Goal: Task Accomplishment & Management: Complete application form

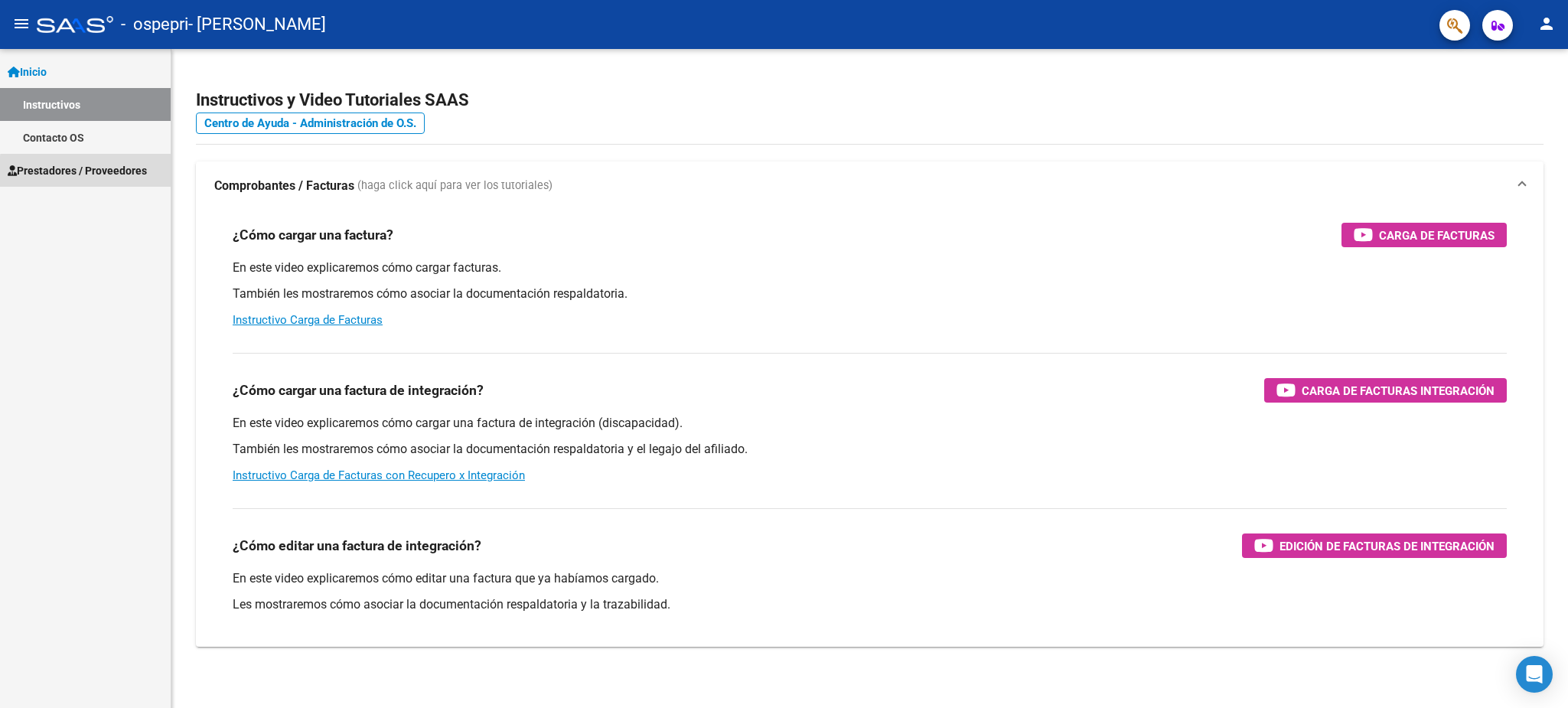
click at [104, 173] on span "Prestadores / Proveedores" at bounding box center [77, 171] width 139 height 17
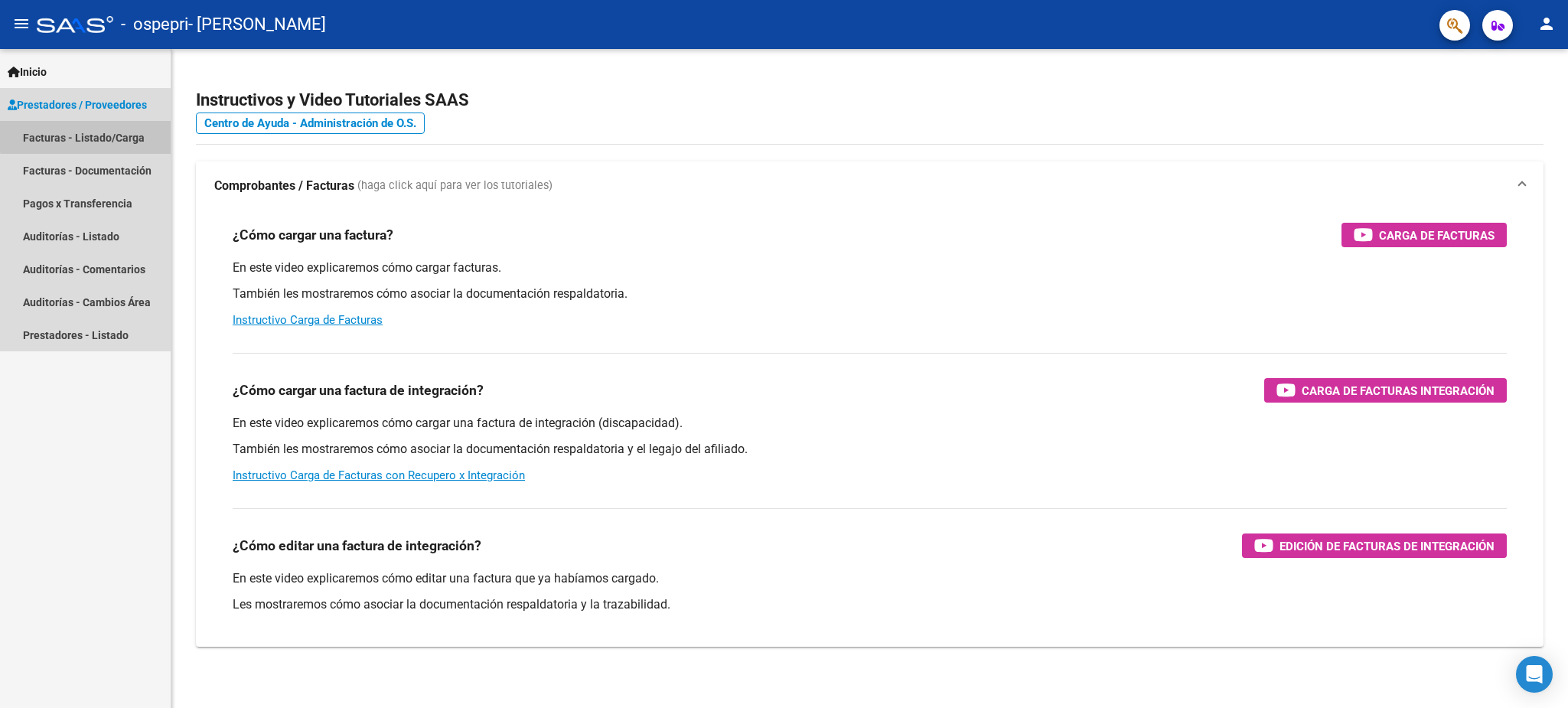
click at [134, 121] on link "Facturas - Listado/Carga" at bounding box center [85, 138] width 171 height 33
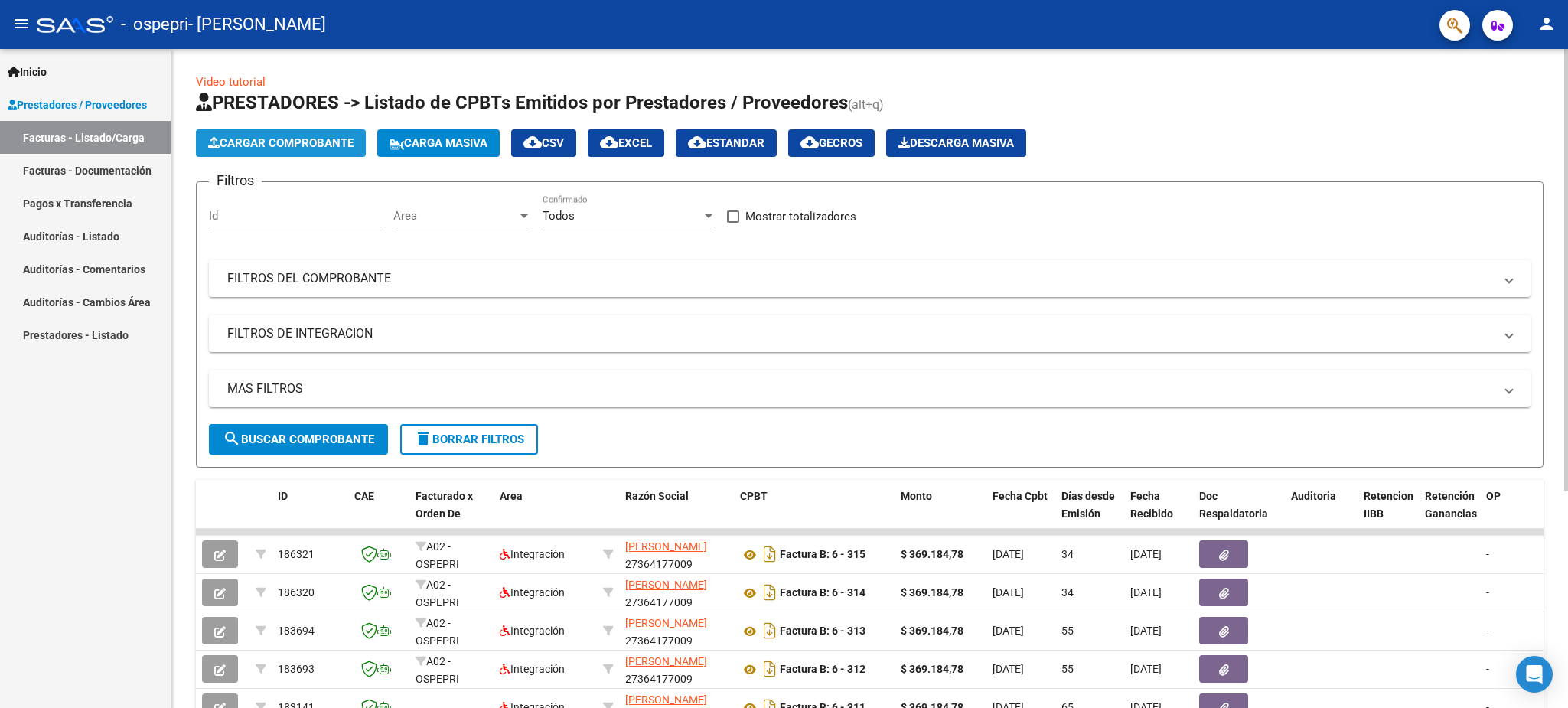
click at [340, 140] on span "Cargar Comprobante" at bounding box center [280, 143] width 145 height 14
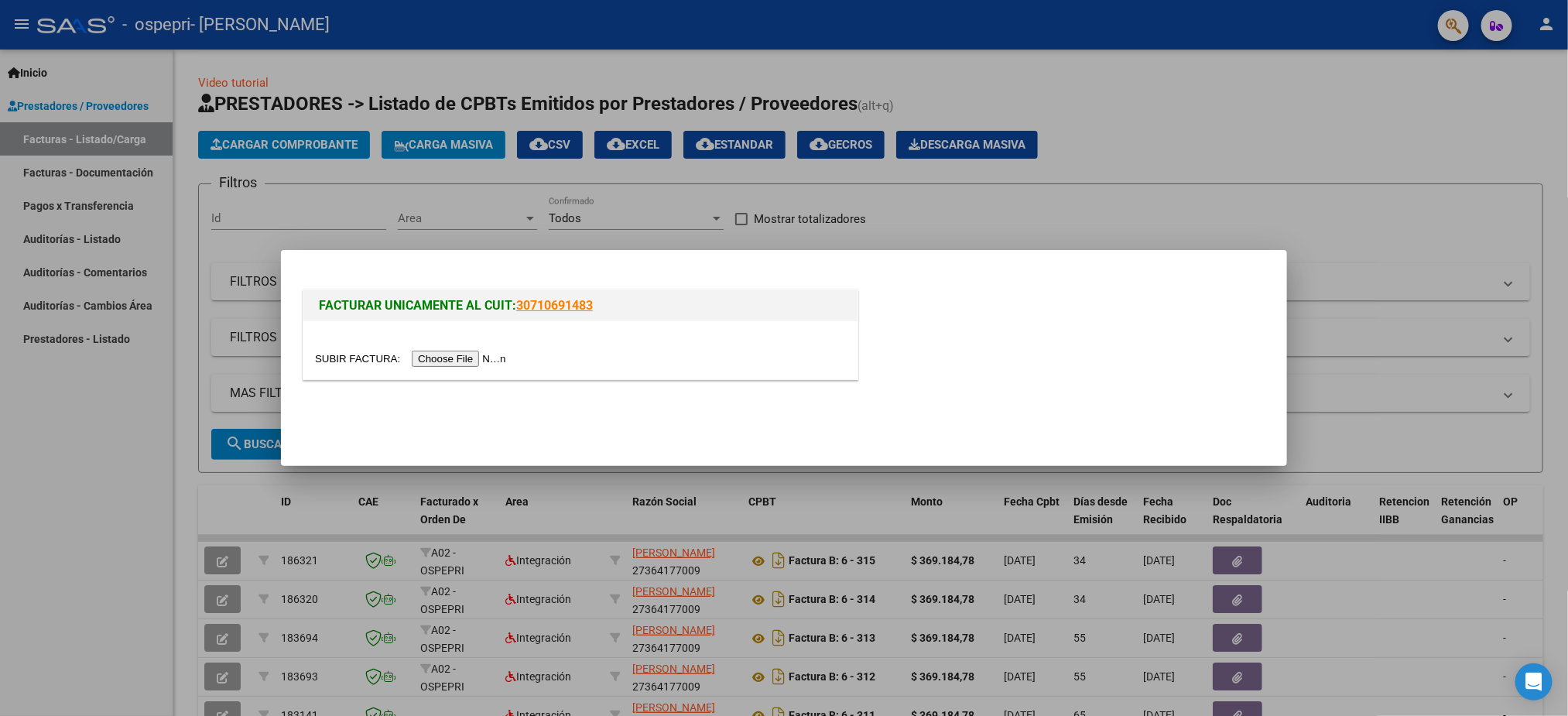
click at [456, 363] on input "file" at bounding box center [413, 358] width 196 height 17
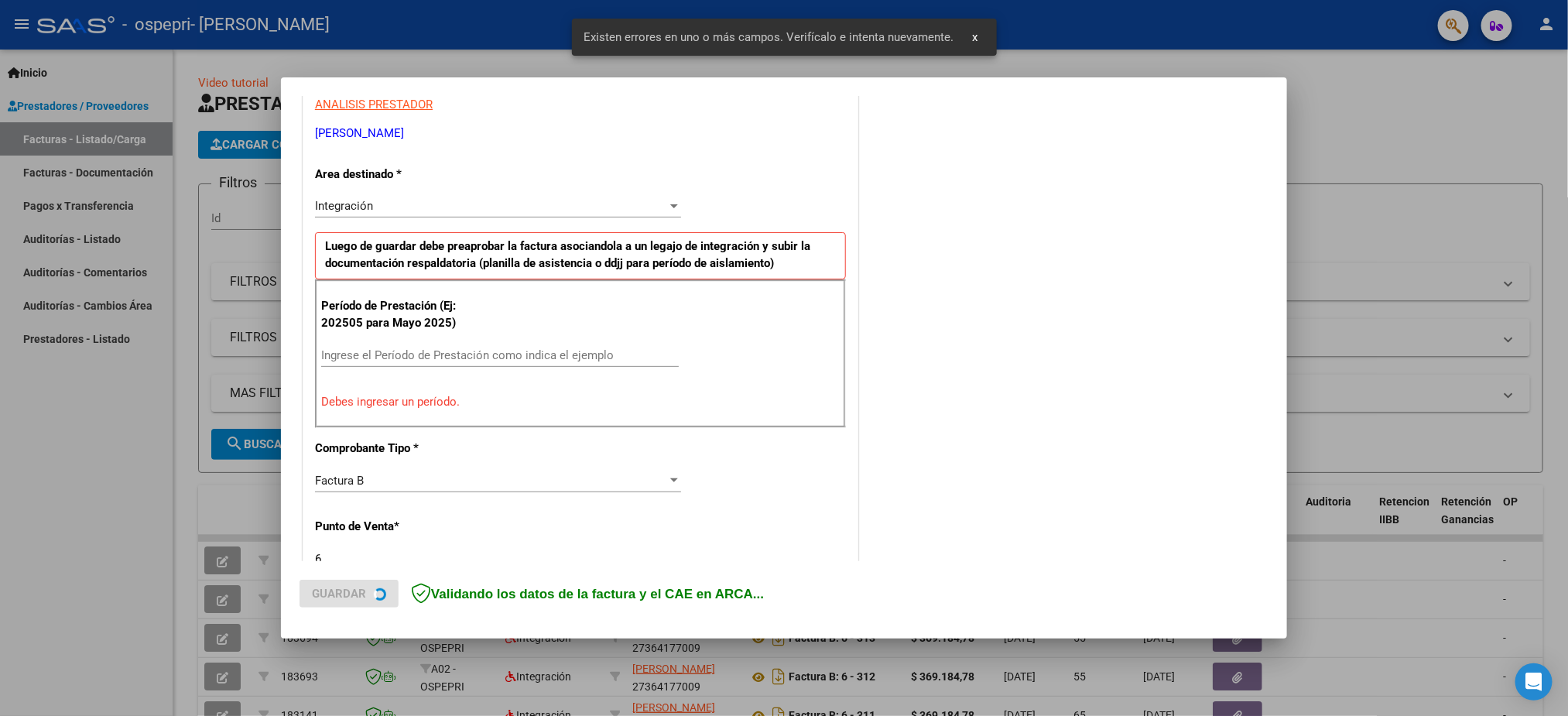
scroll to position [395, 0]
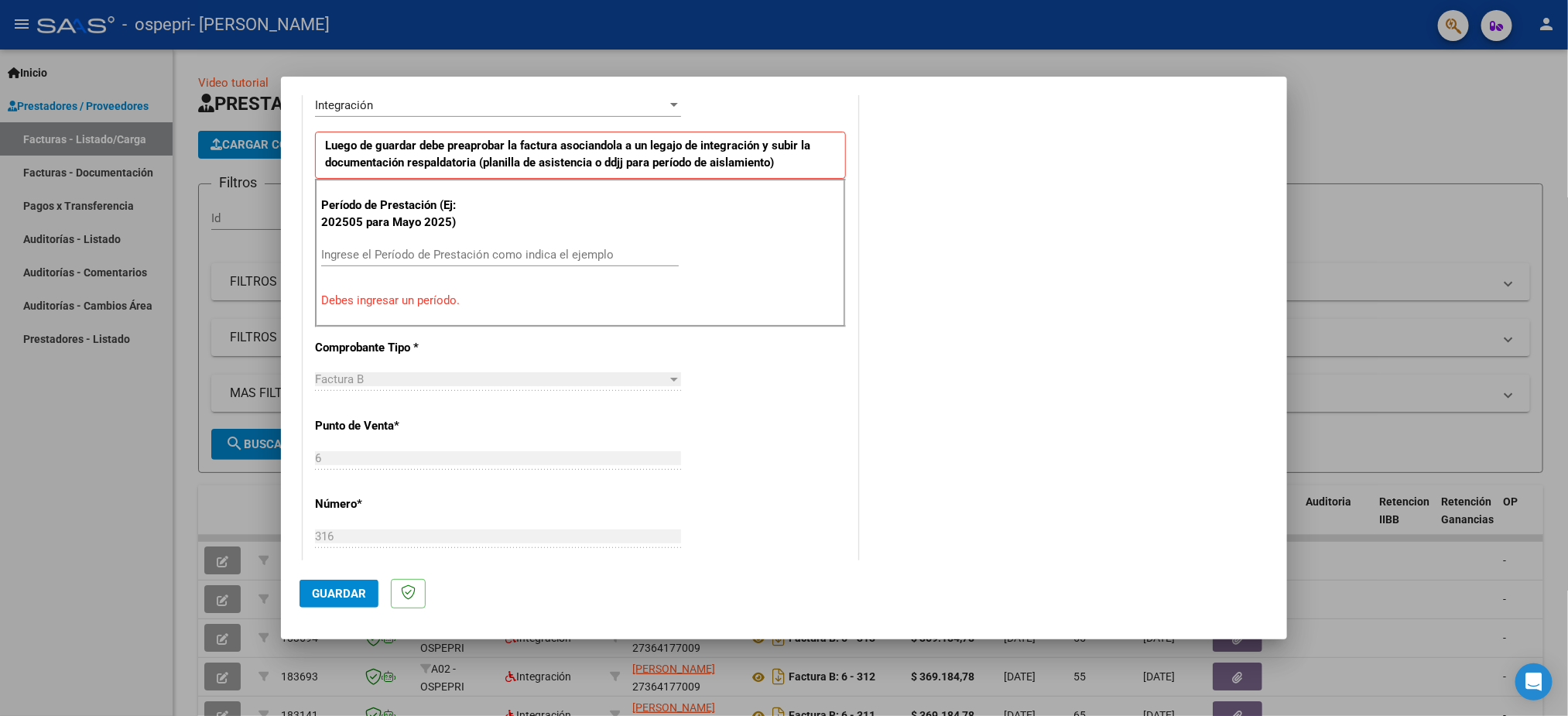
click at [463, 252] on input "Ingrese el Período de Prestación como indica el ejemplo" at bounding box center [500, 255] width 358 height 14
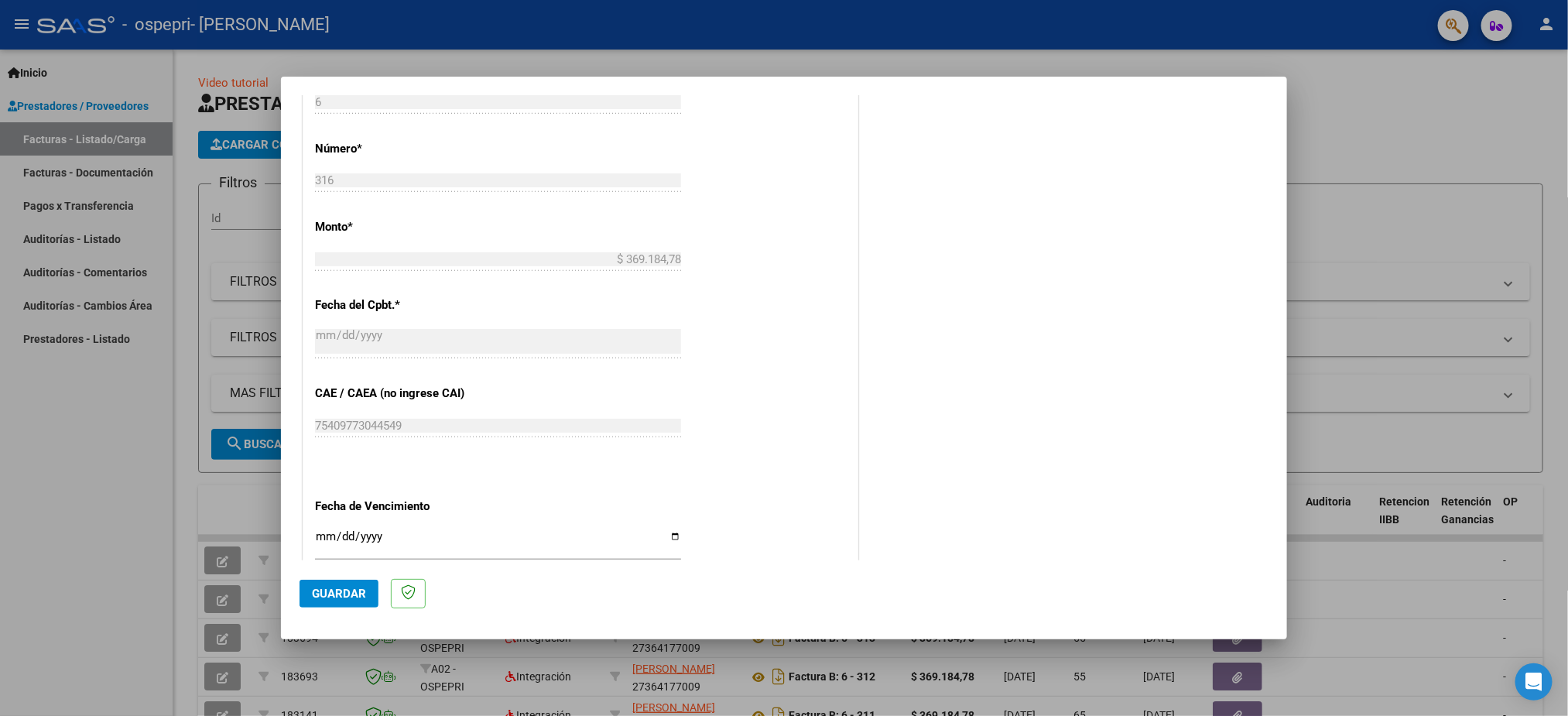
scroll to position [901, 0]
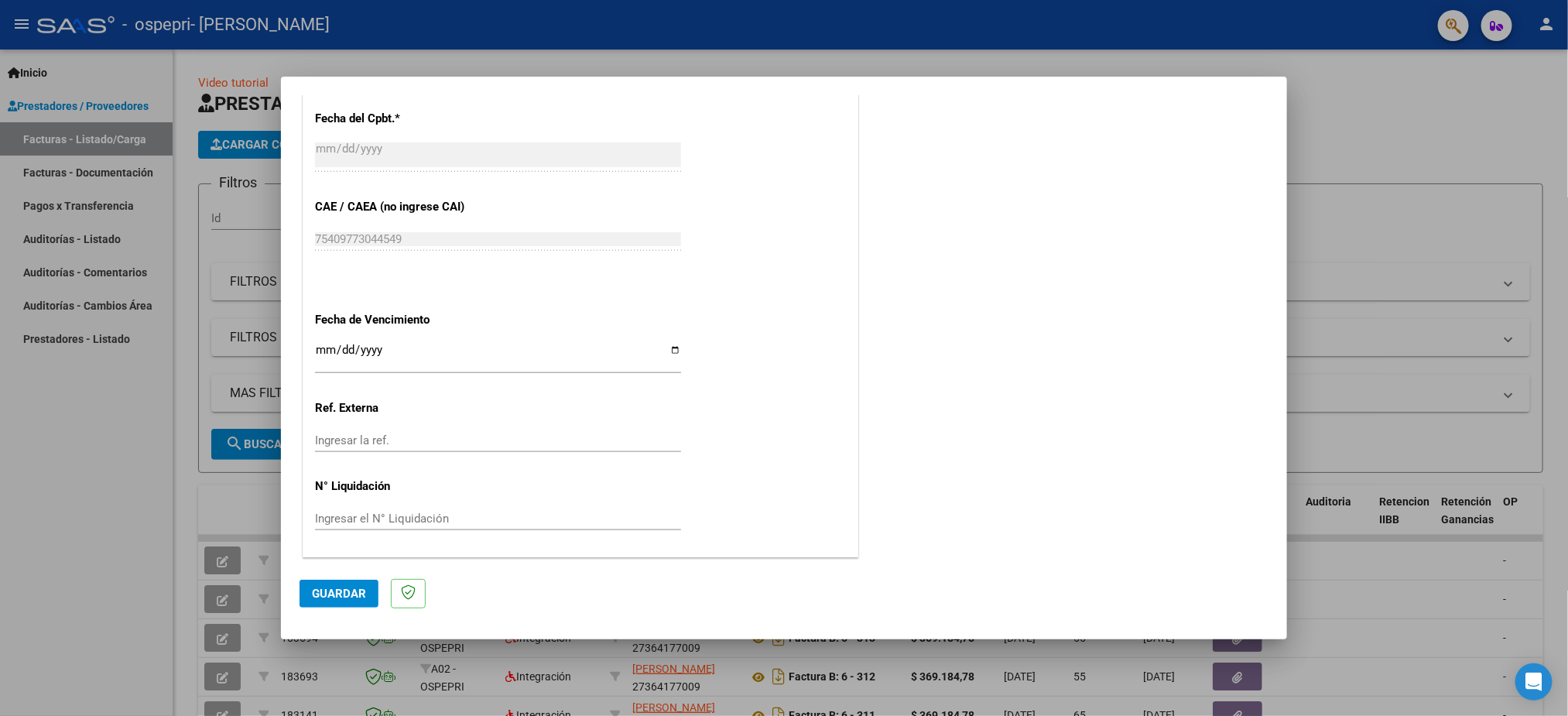
type input "202509"
click at [319, 349] on input "Ingresar la fecha" at bounding box center [498, 356] width 366 height 25
type input "[DATE]"
click at [342, 582] on button "Guardar" at bounding box center [339, 593] width 79 height 28
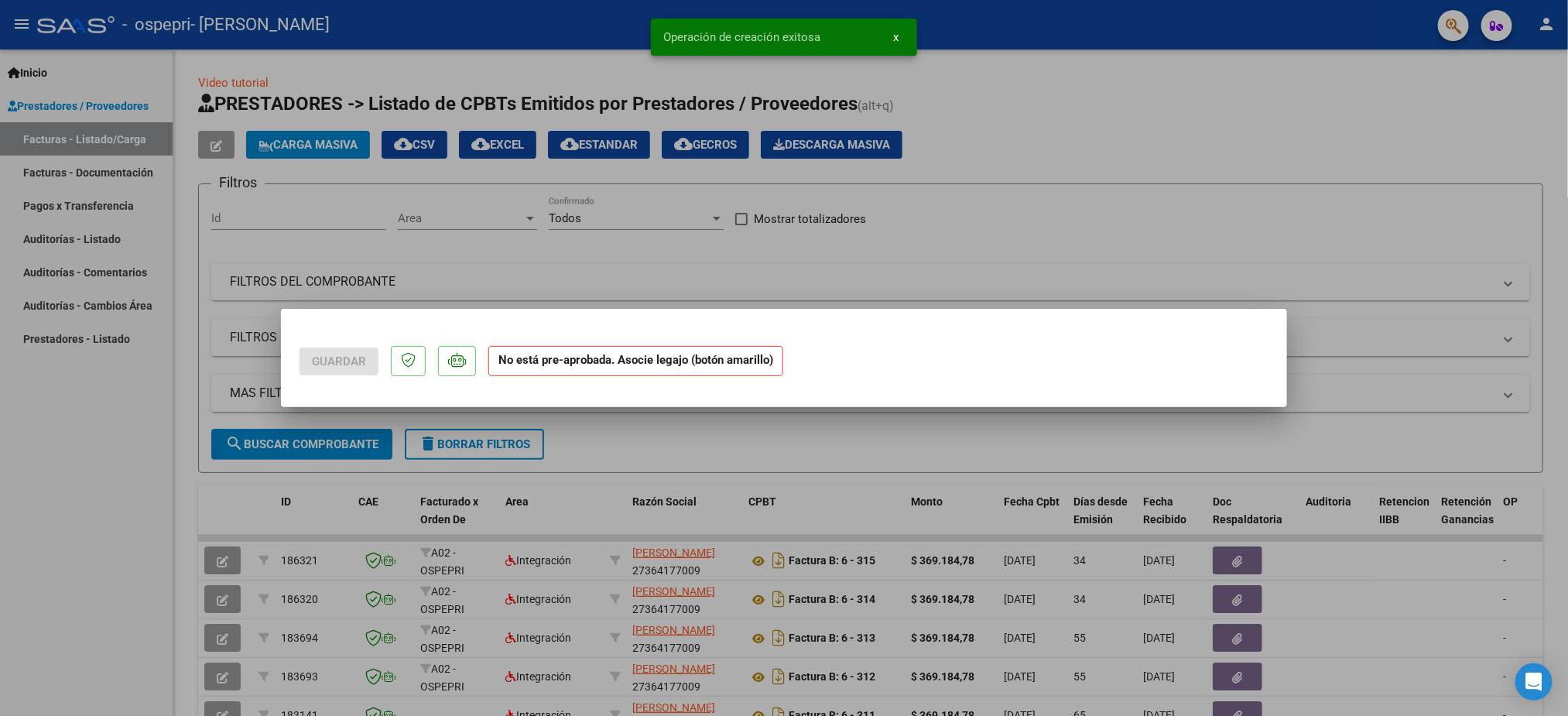
scroll to position [0, 0]
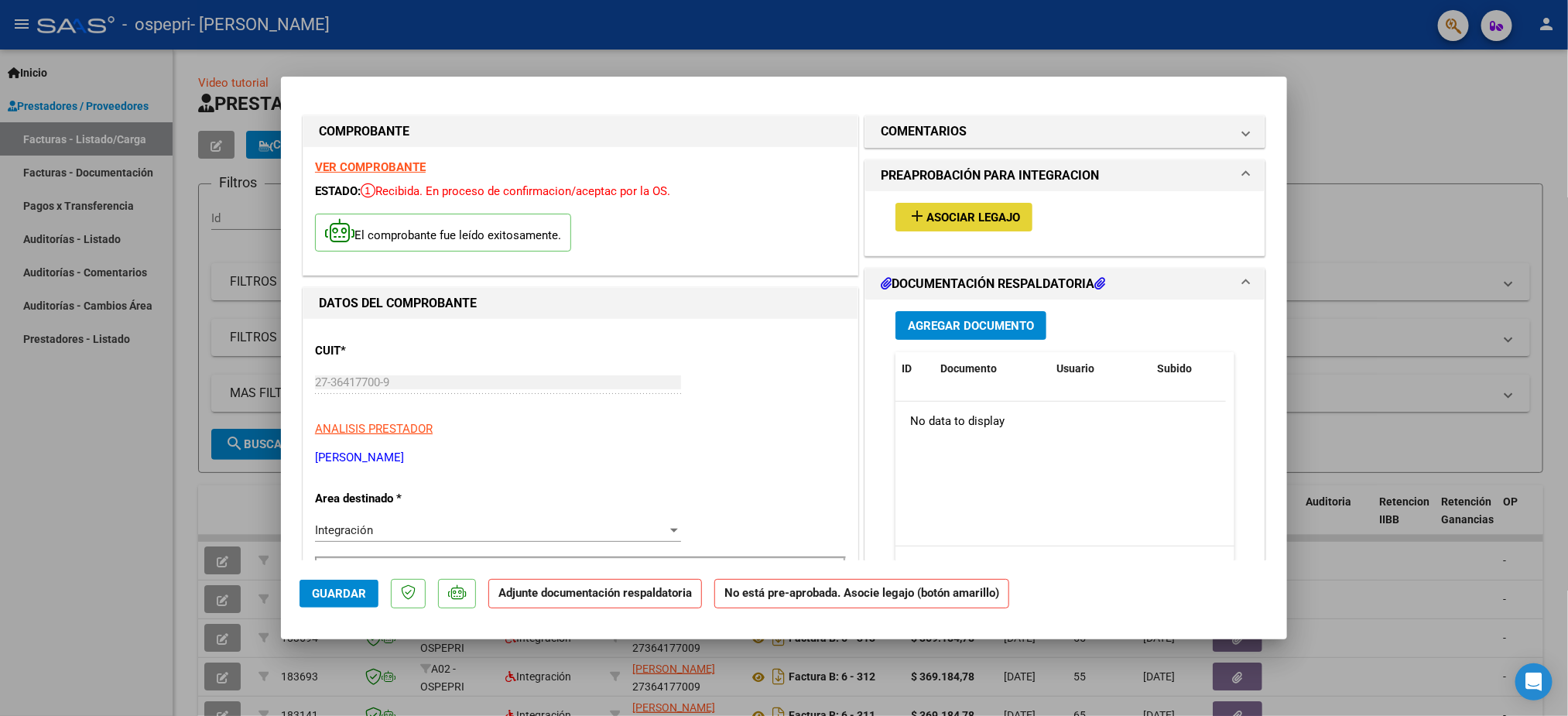
click at [980, 226] on button "add Asociar Legajo" at bounding box center [964, 217] width 137 height 28
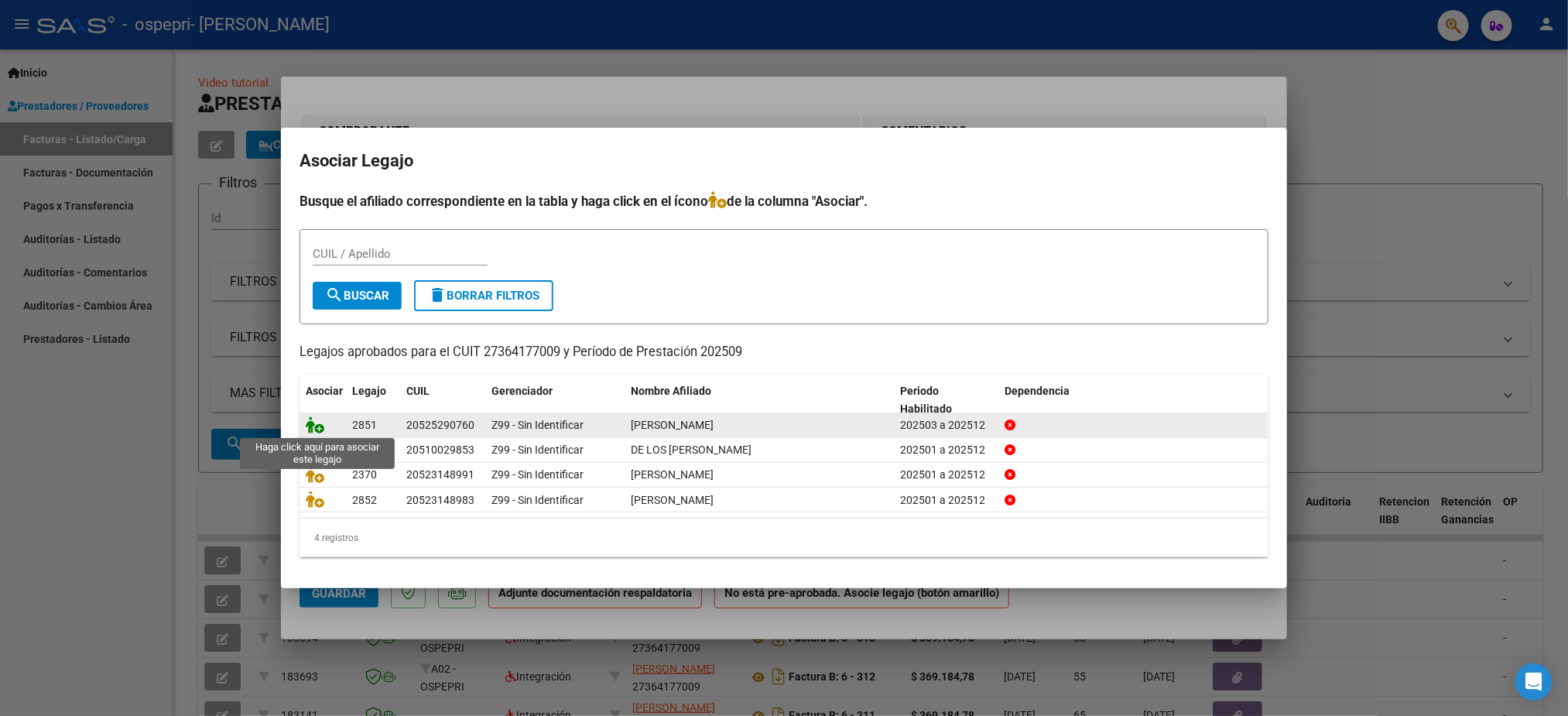
click at [311, 420] on icon at bounding box center [315, 425] width 19 height 17
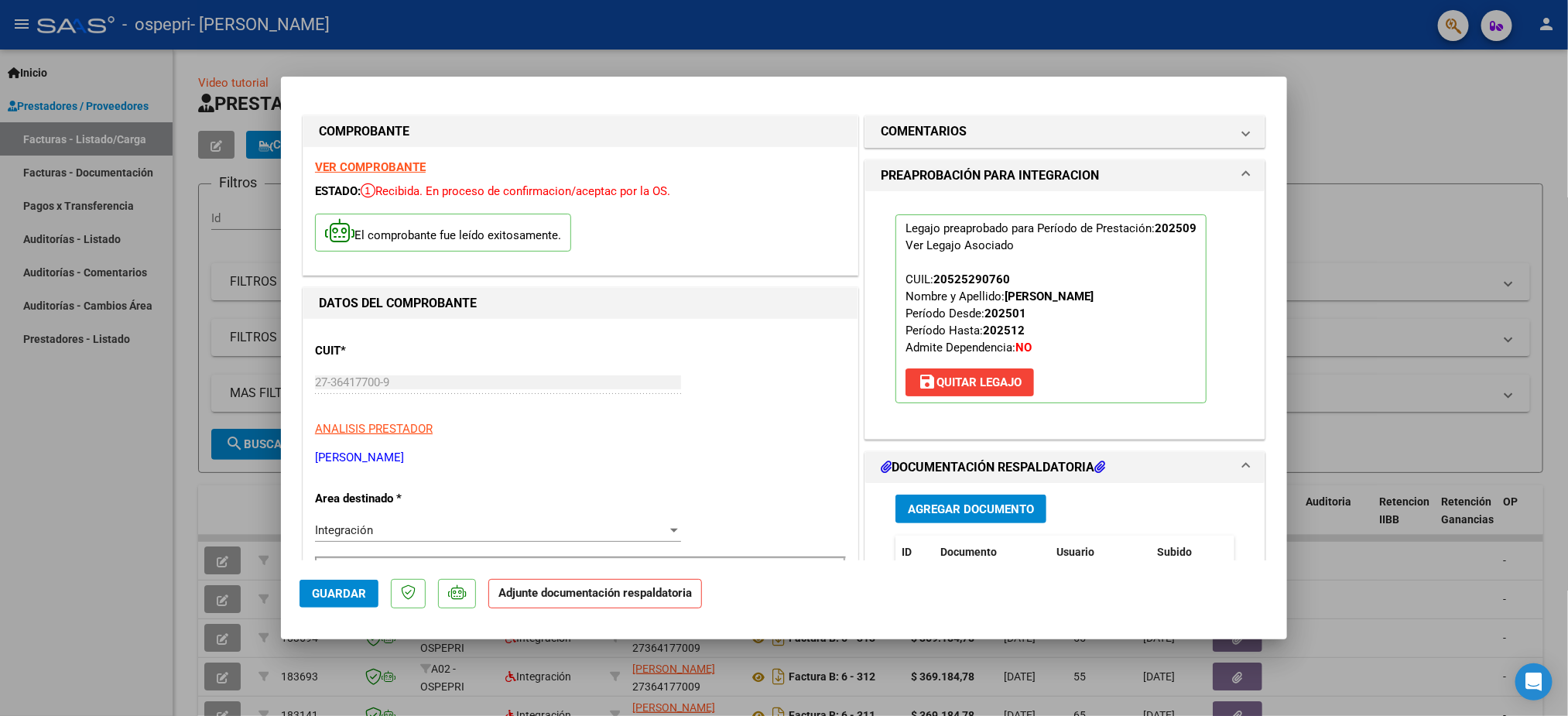
scroll to position [232, 0]
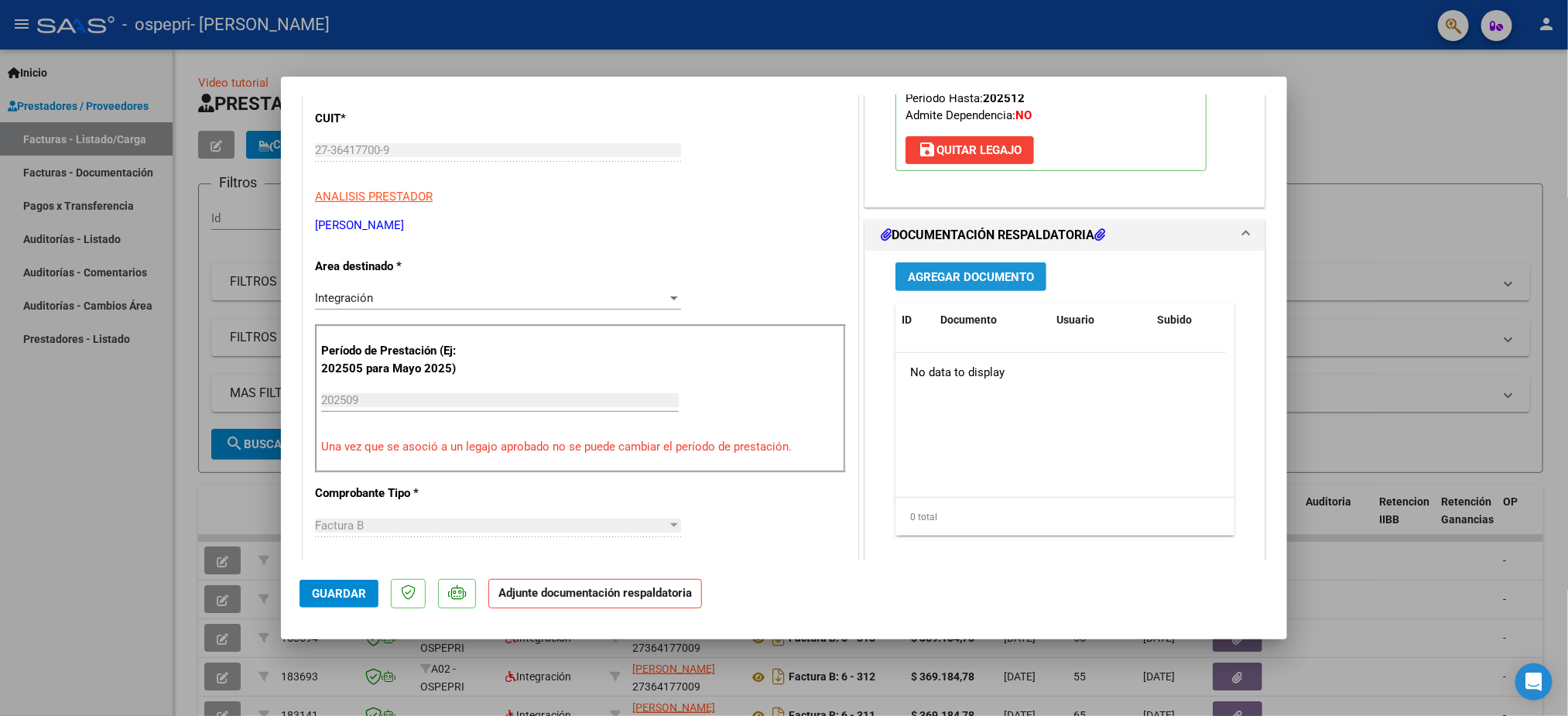
click at [993, 280] on span "Agregar Documento" at bounding box center [971, 277] width 127 height 14
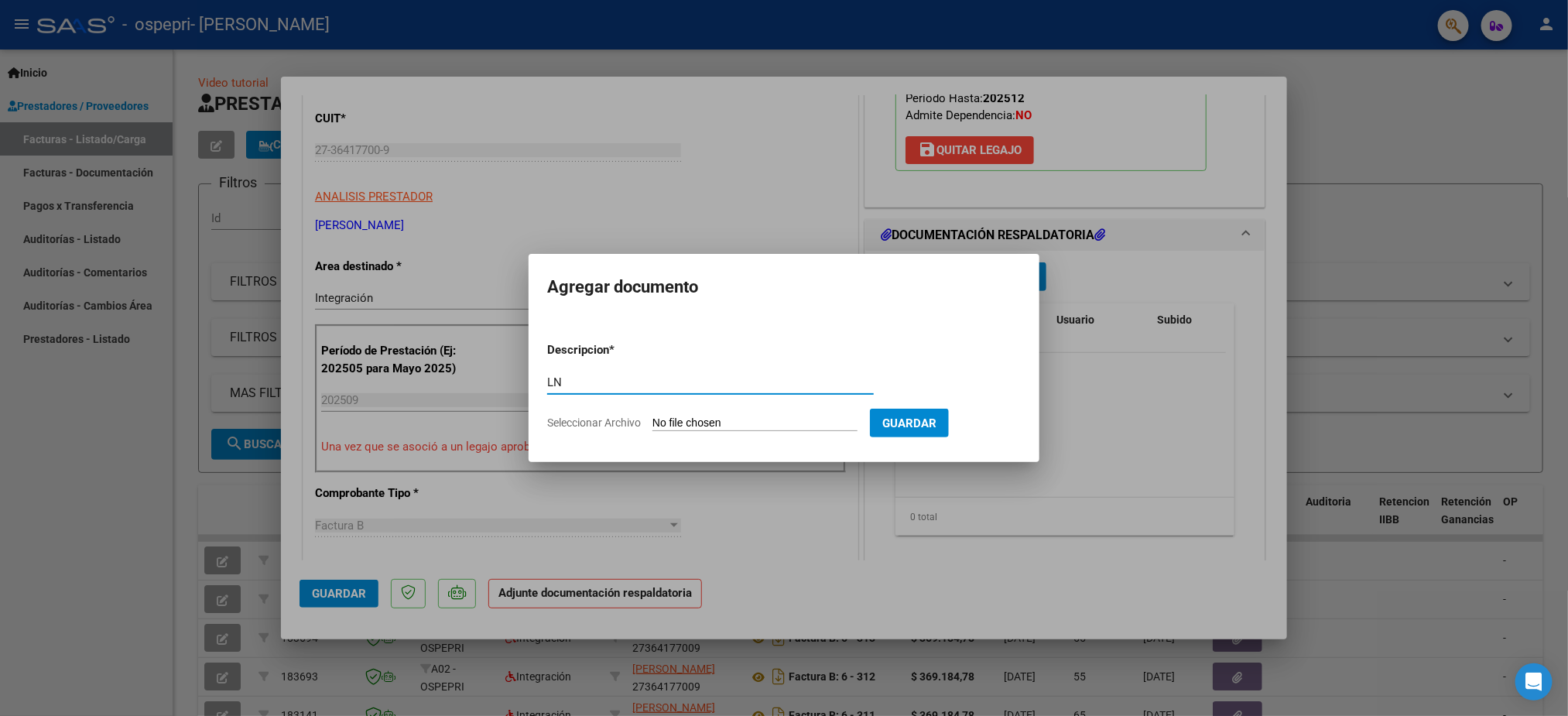
type input "L"
type input "planilla asistencia"
click at [699, 428] on input "Seleccionar Archivo" at bounding box center [755, 424] width 205 height 15
type input "C:\fakepath\27364177009_006_00006_00000316.pdf"
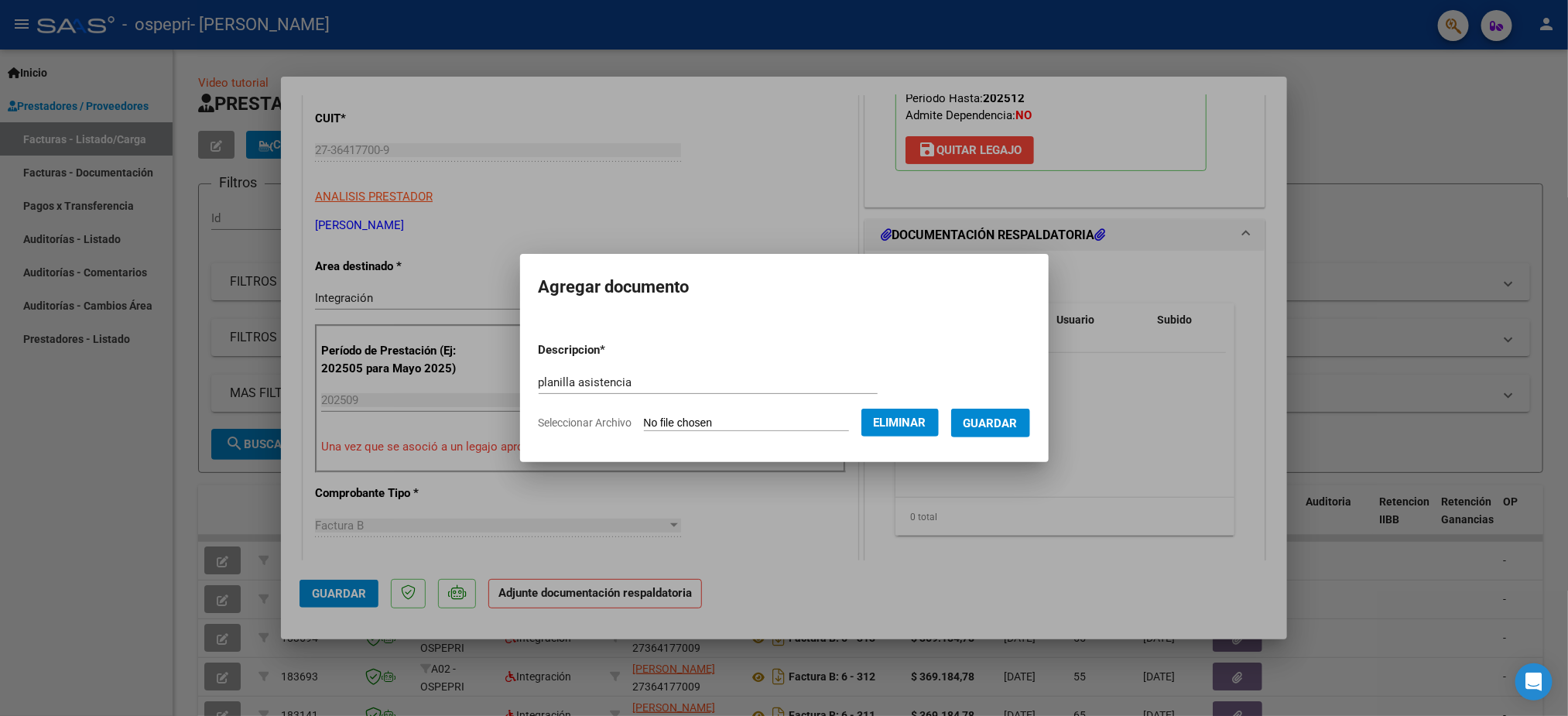
click at [1012, 430] on button "Guardar" at bounding box center [990, 423] width 79 height 28
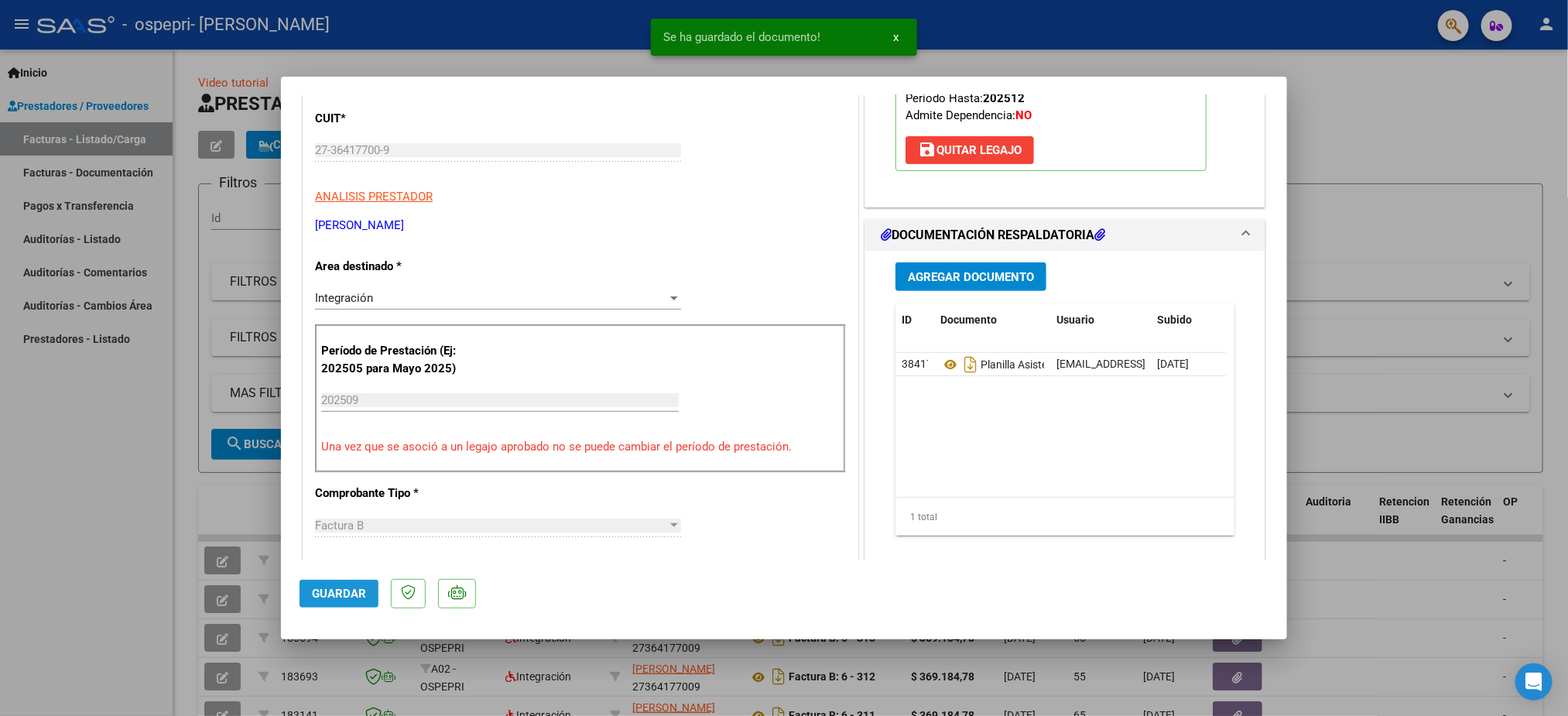
click at [343, 587] on span "Guardar" at bounding box center [339, 594] width 54 height 14
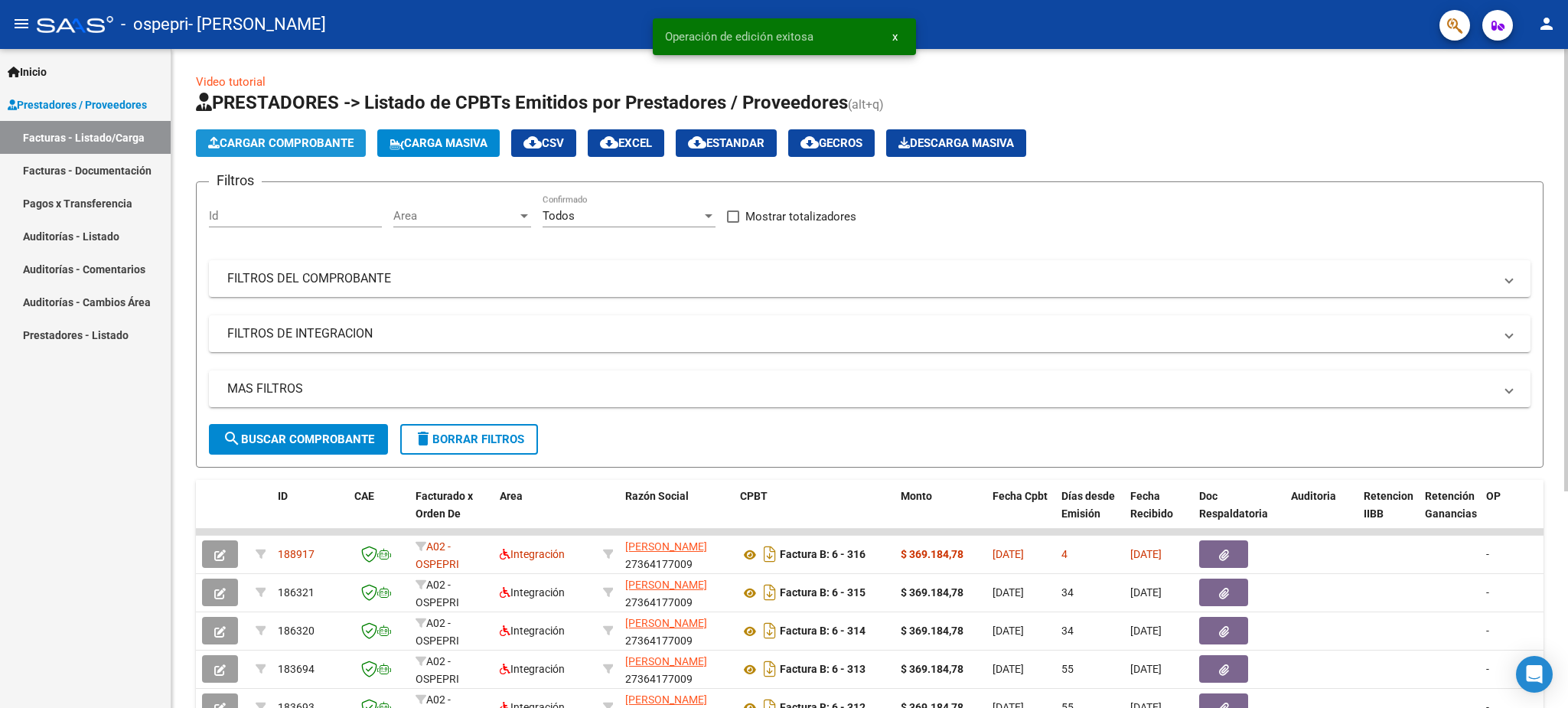
click at [274, 140] on span "Cargar Comprobante" at bounding box center [280, 143] width 145 height 14
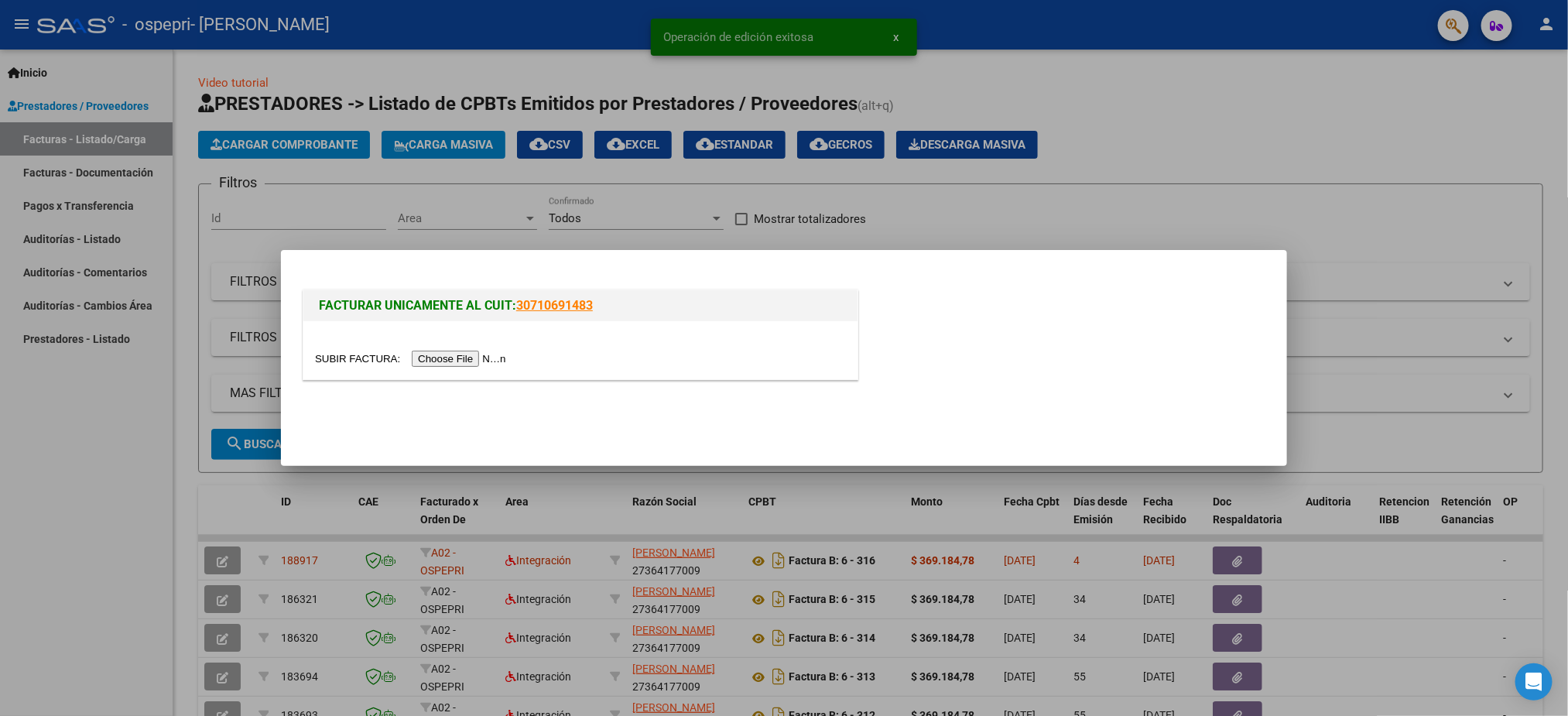
click at [494, 362] on input "file" at bounding box center [413, 358] width 196 height 17
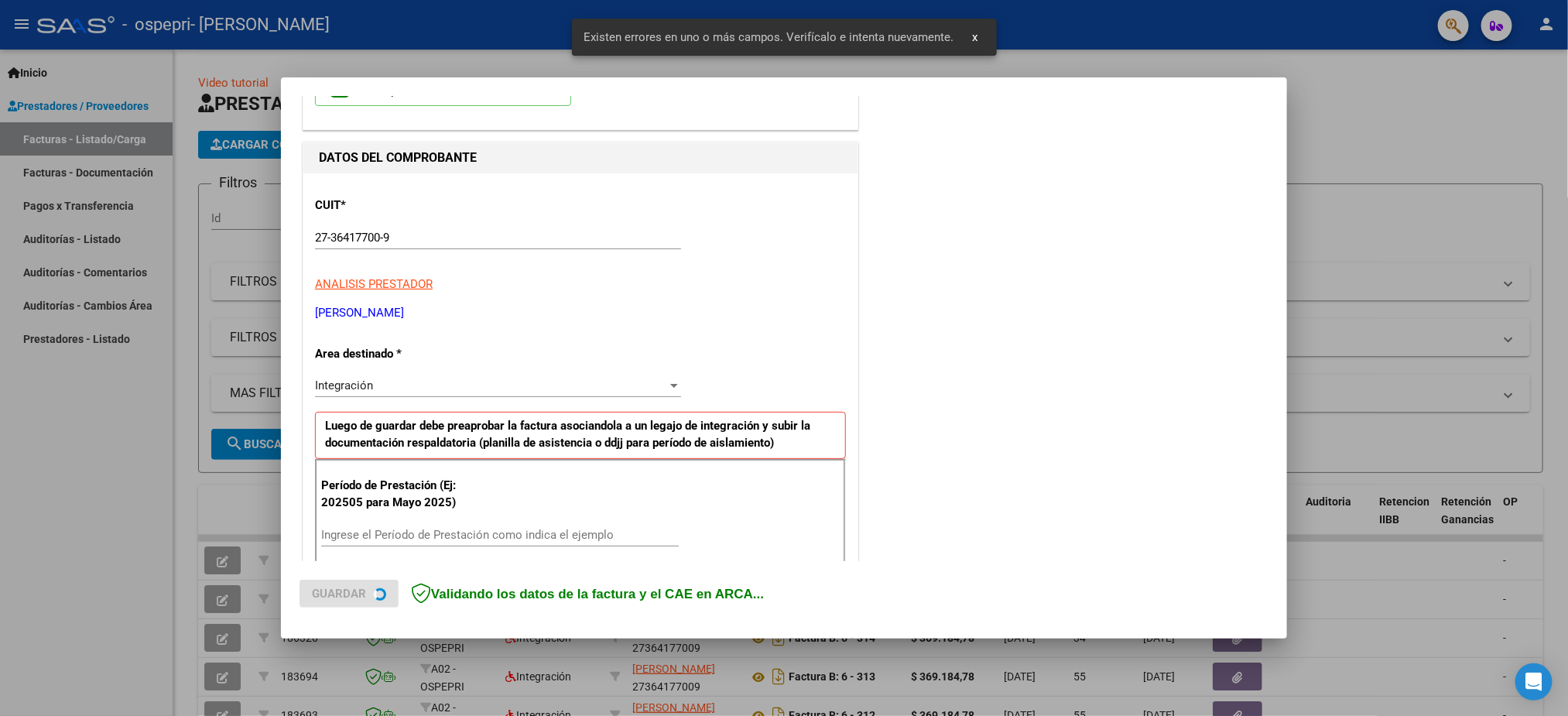
scroll to position [309, 0]
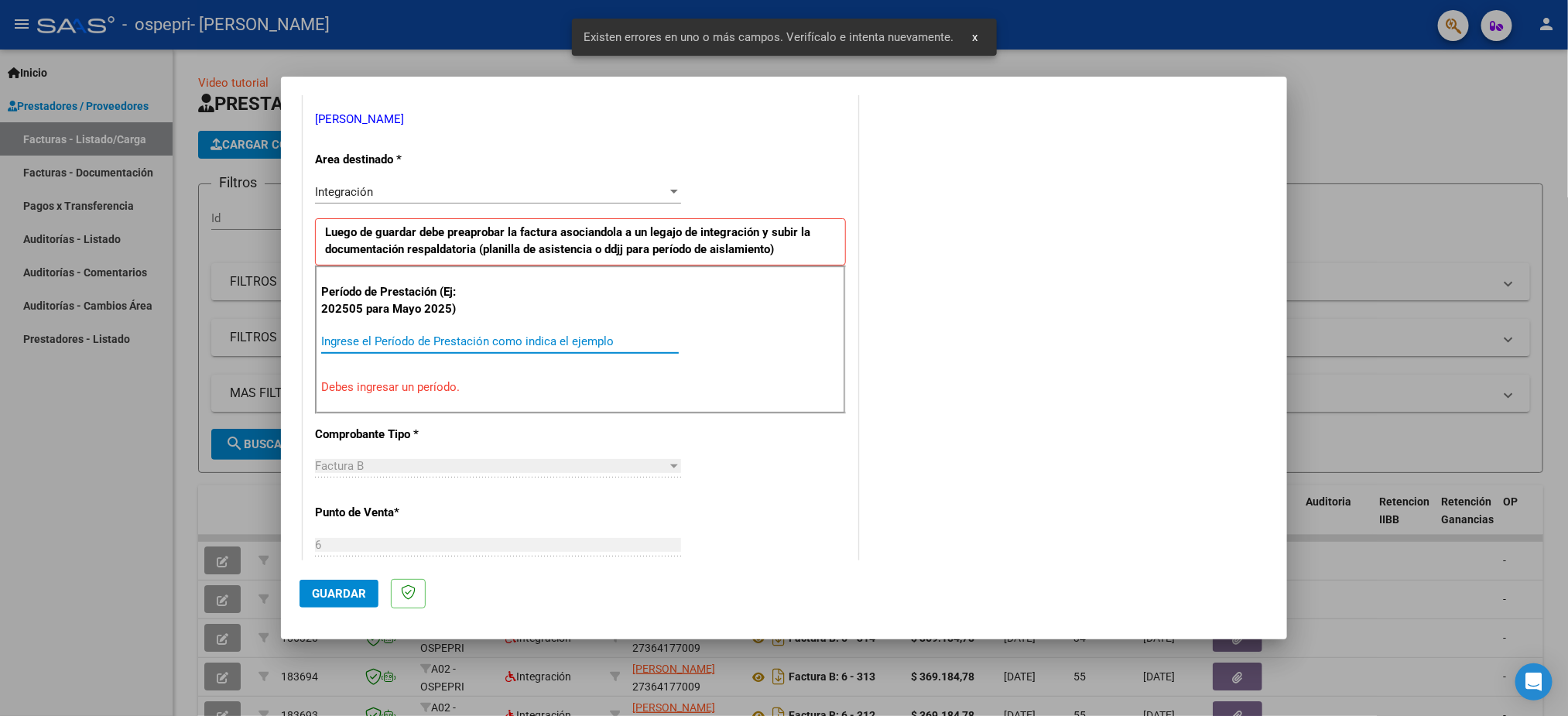
click at [419, 344] on input "Ingrese el Período de Prestación como indica el ejemplo" at bounding box center [500, 341] width 358 height 14
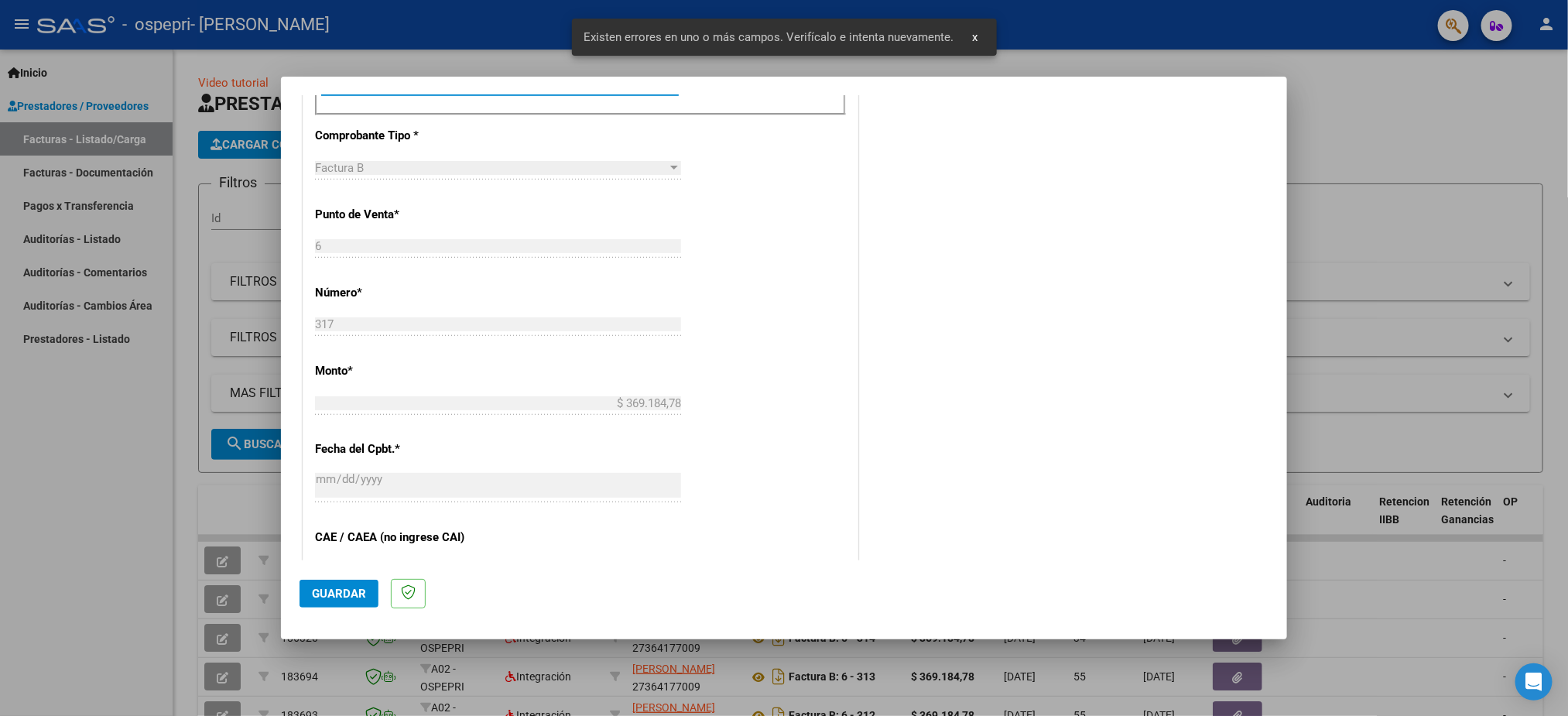
scroll to position [890, 0]
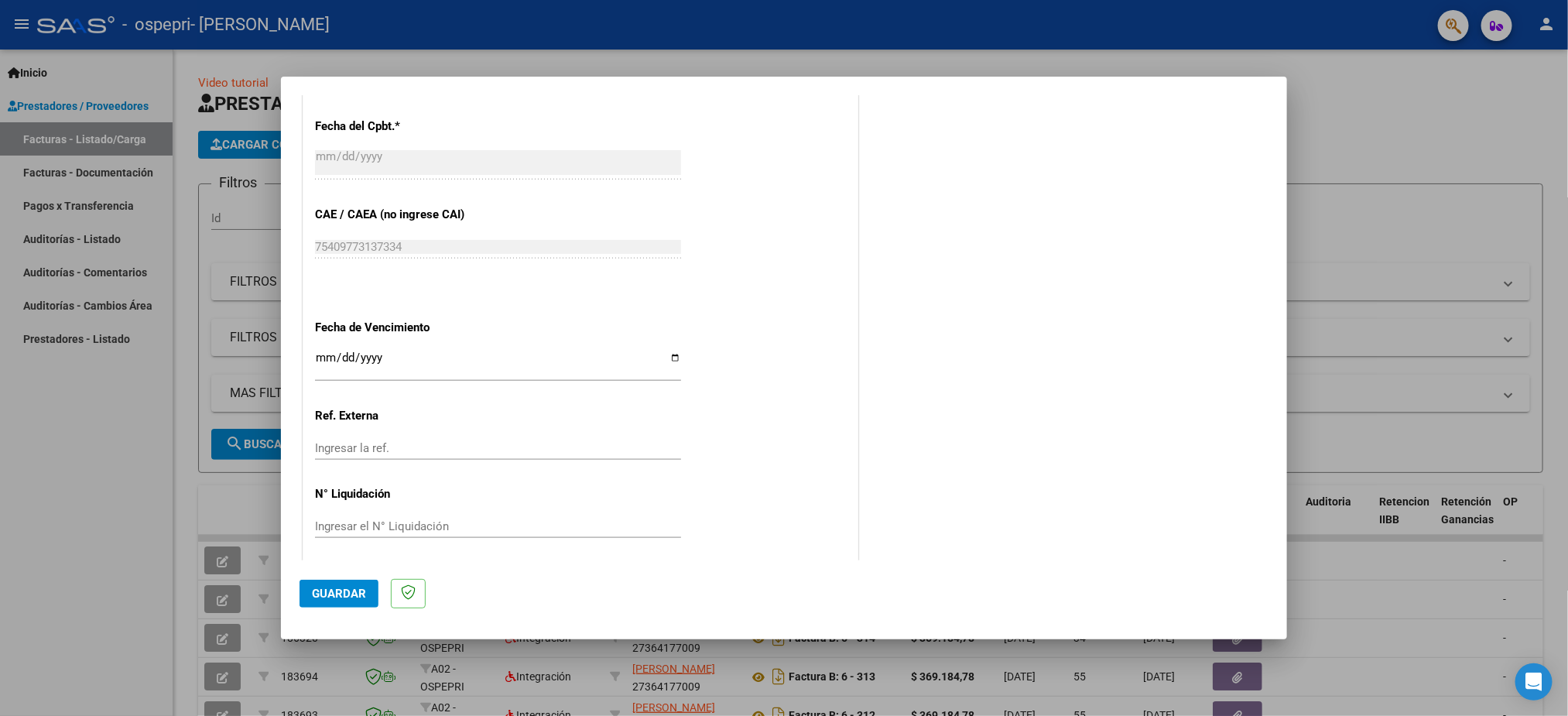
type input "202509"
click at [319, 365] on input "Ingresar la fecha" at bounding box center [498, 364] width 366 height 25
type input "[DATE]"
click at [342, 583] on button "Guardar" at bounding box center [339, 593] width 79 height 28
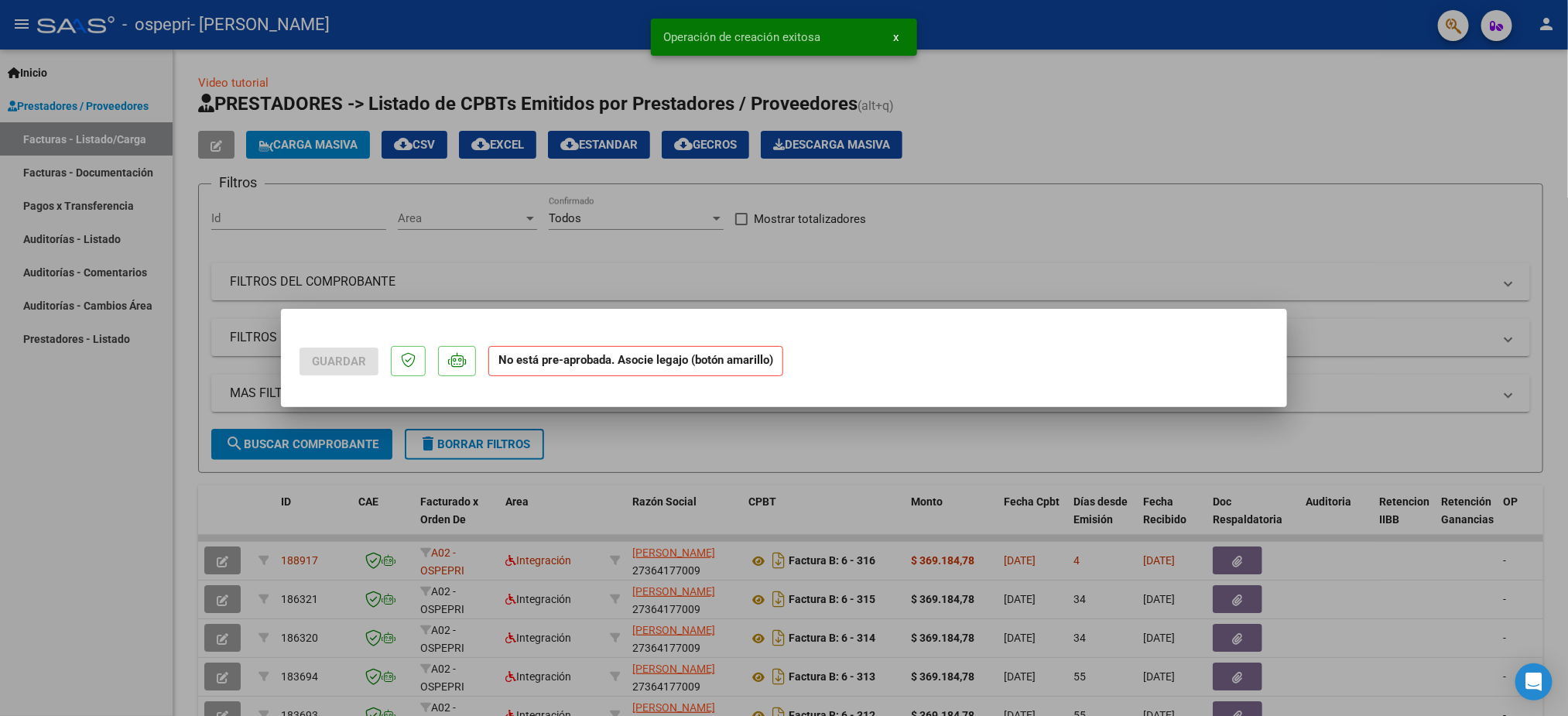
scroll to position [0, 0]
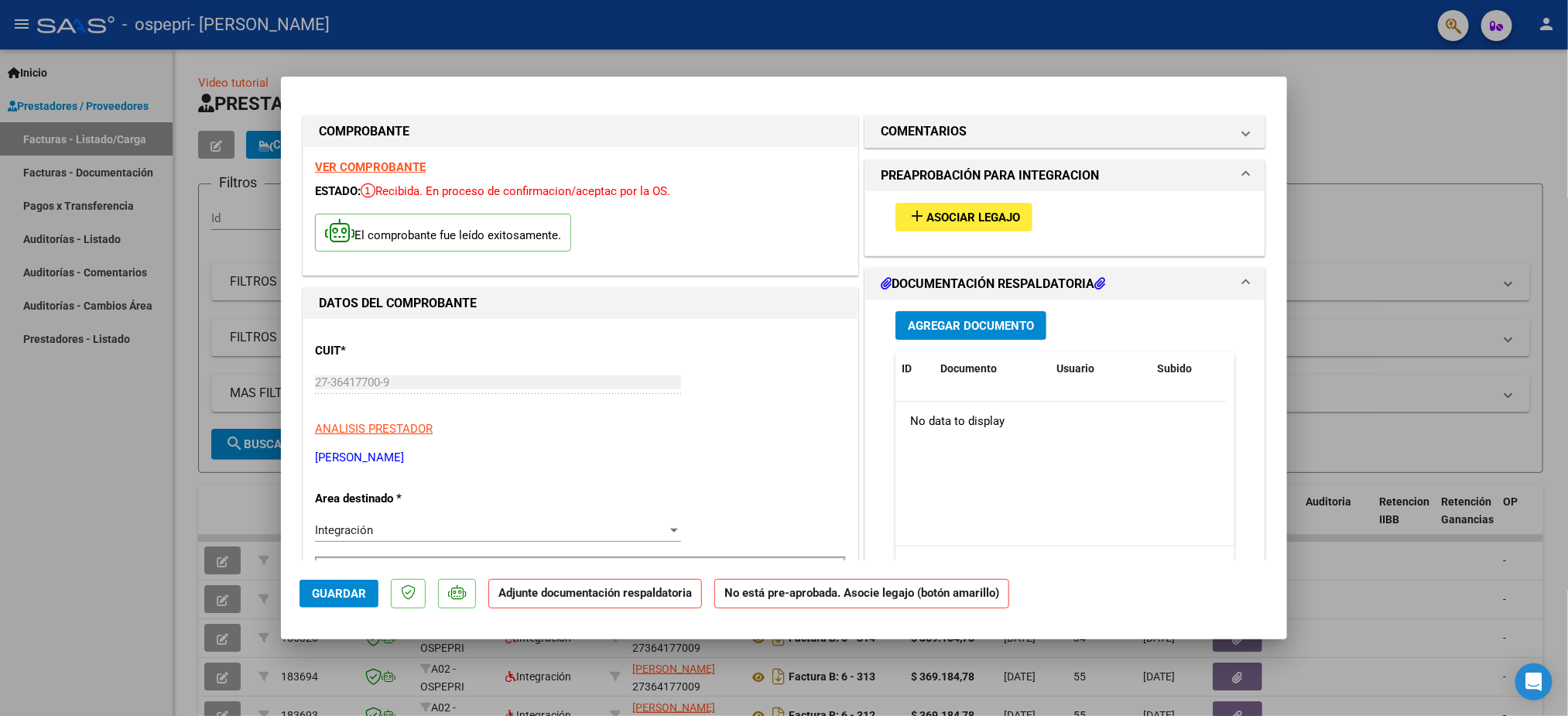
click at [941, 215] on span "Asociar Legajo" at bounding box center [973, 218] width 94 height 14
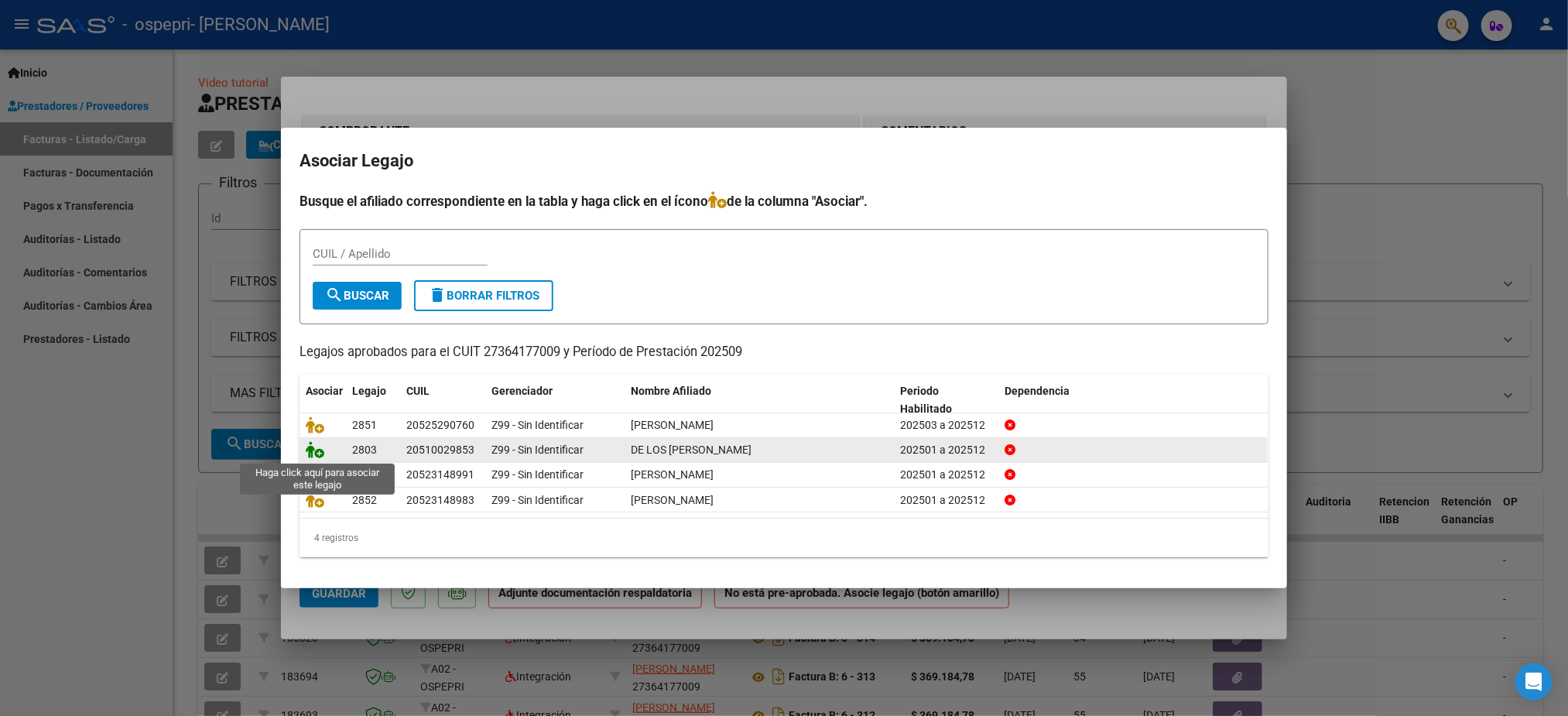
click at [318, 453] on icon at bounding box center [315, 450] width 19 height 17
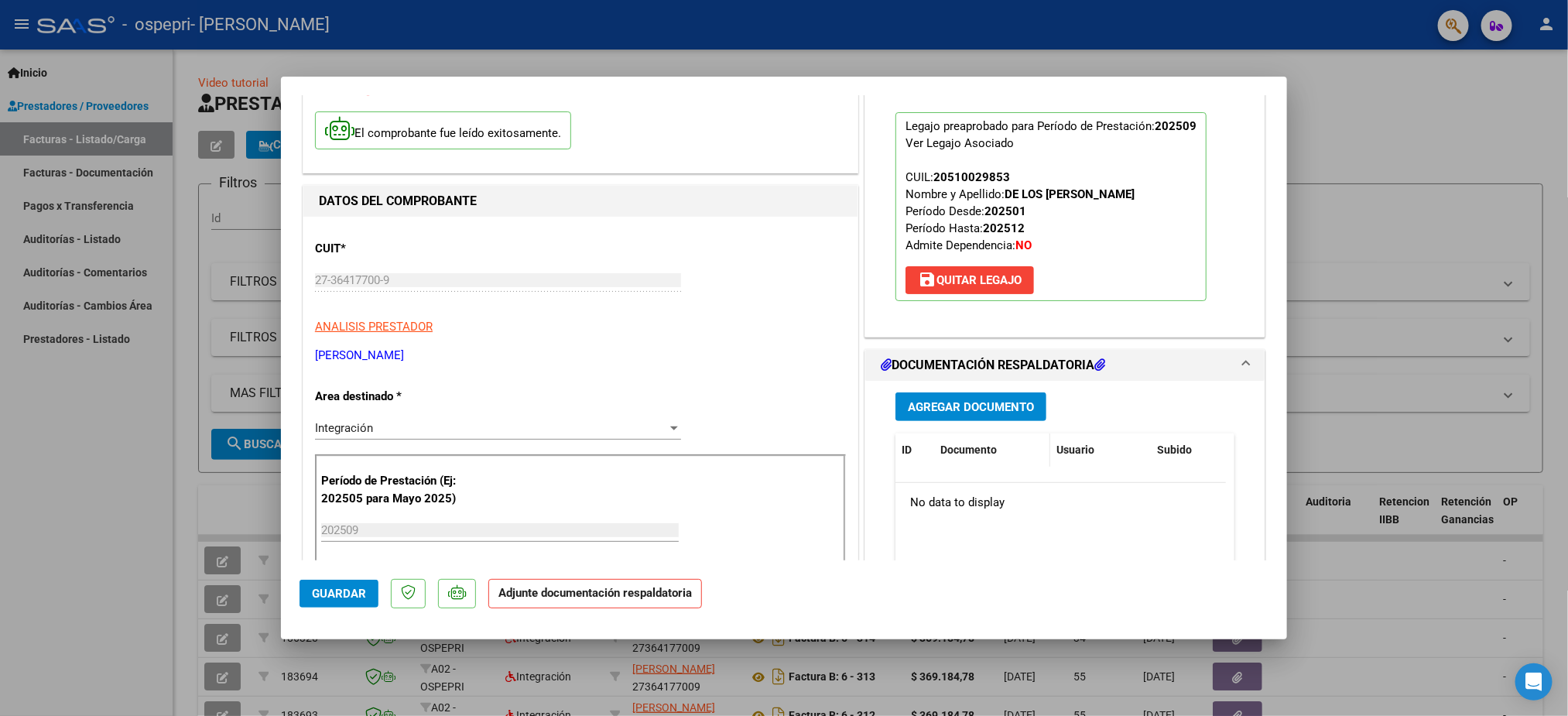
scroll to position [116, 0]
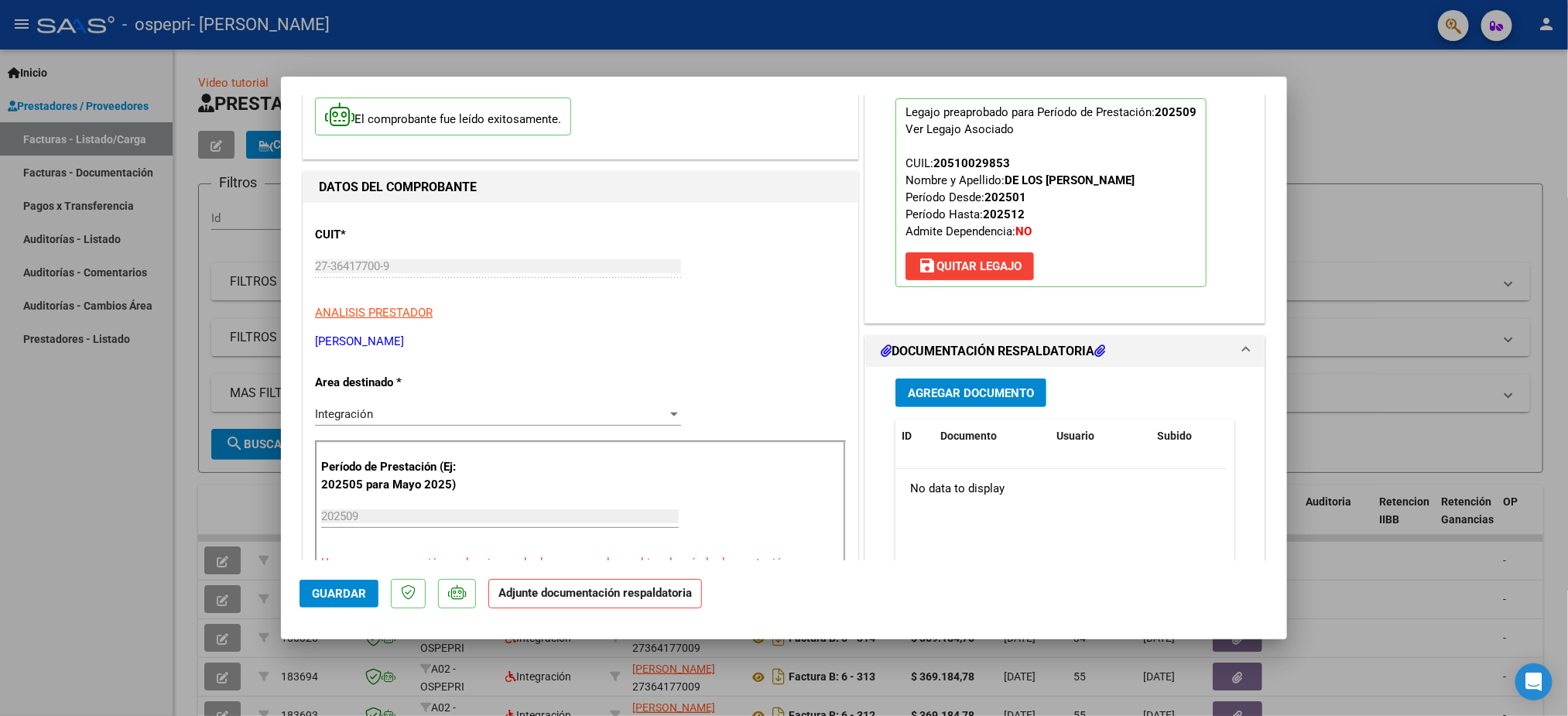
click at [961, 402] on button "Agregar Documento" at bounding box center [971, 393] width 151 height 28
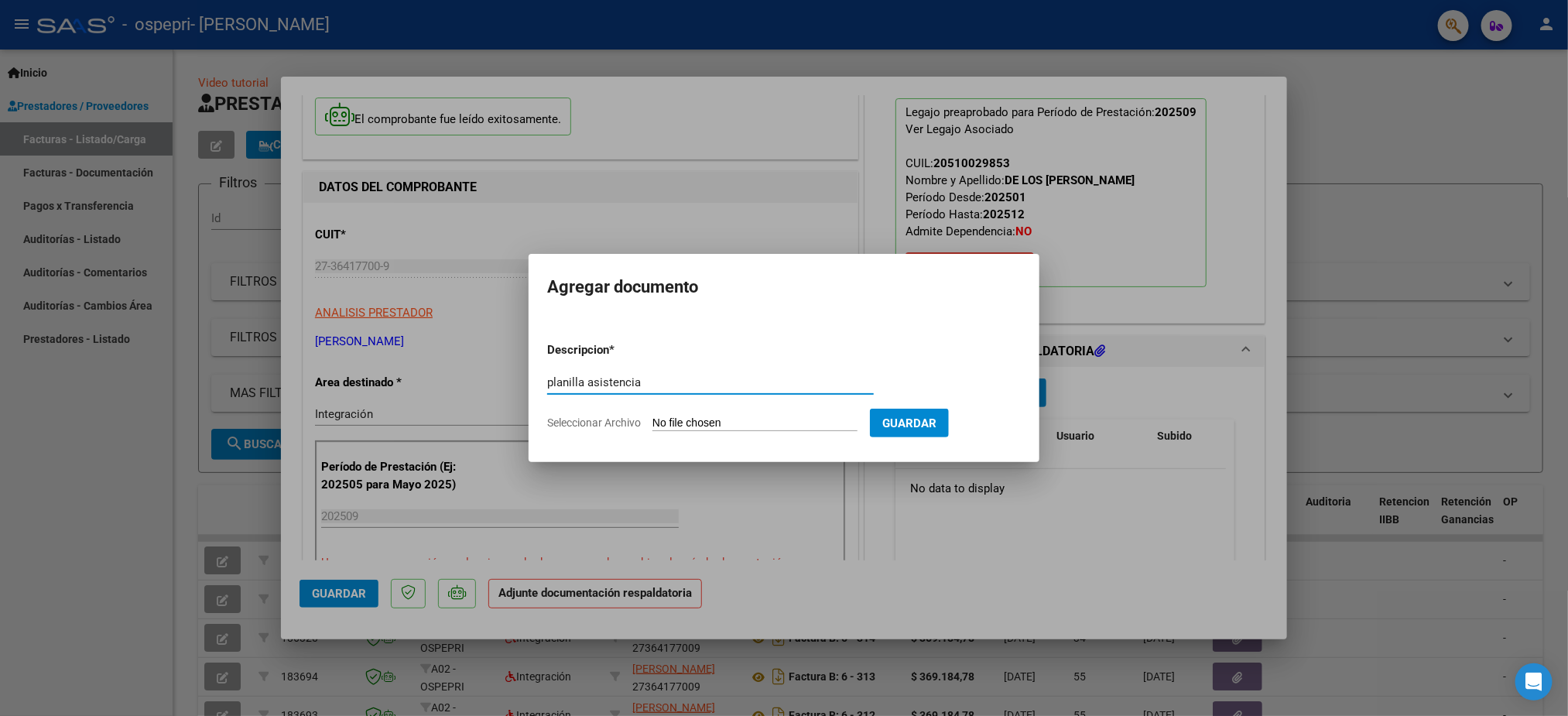
type input "planilla asistencia"
click at [785, 417] on input "Seleccionar Archivo" at bounding box center [755, 424] width 205 height 15
type input "C:\fakepath\Maximo. .pdf"
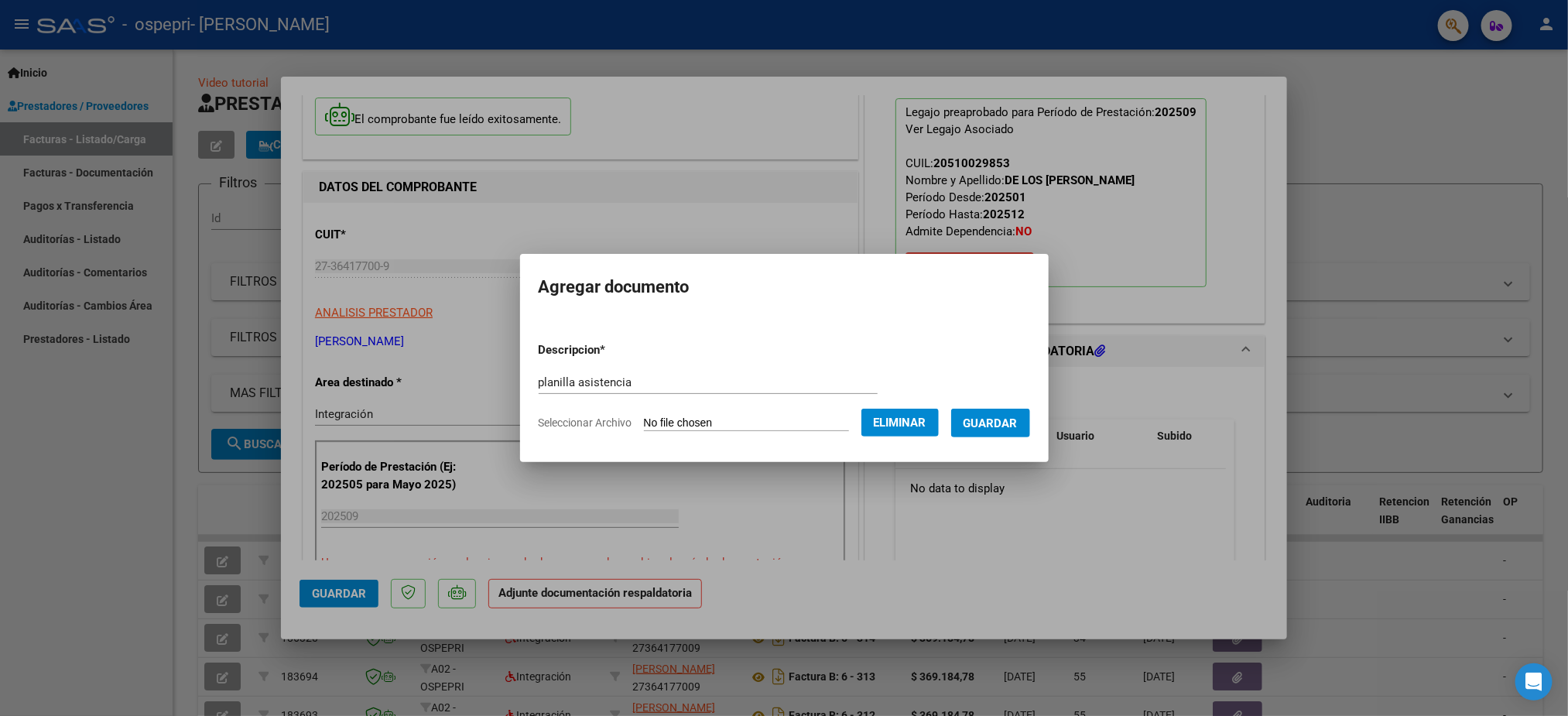
click at [1013, 425] on span "Guardar" at bounding box center [990, 424] width 54 height 14
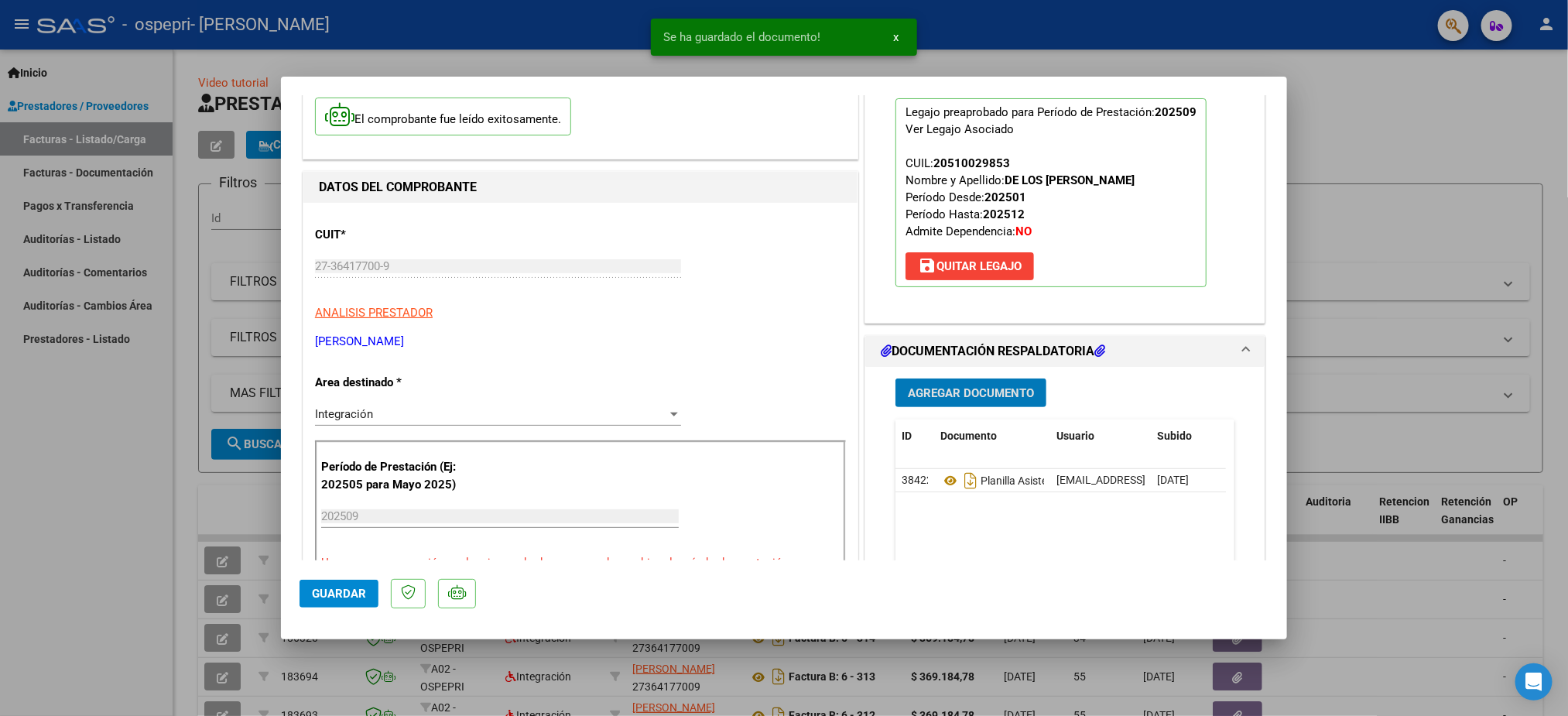
click at [331, 597] on span "Guardar" at bounding box center [339, 594] width 54 height 14
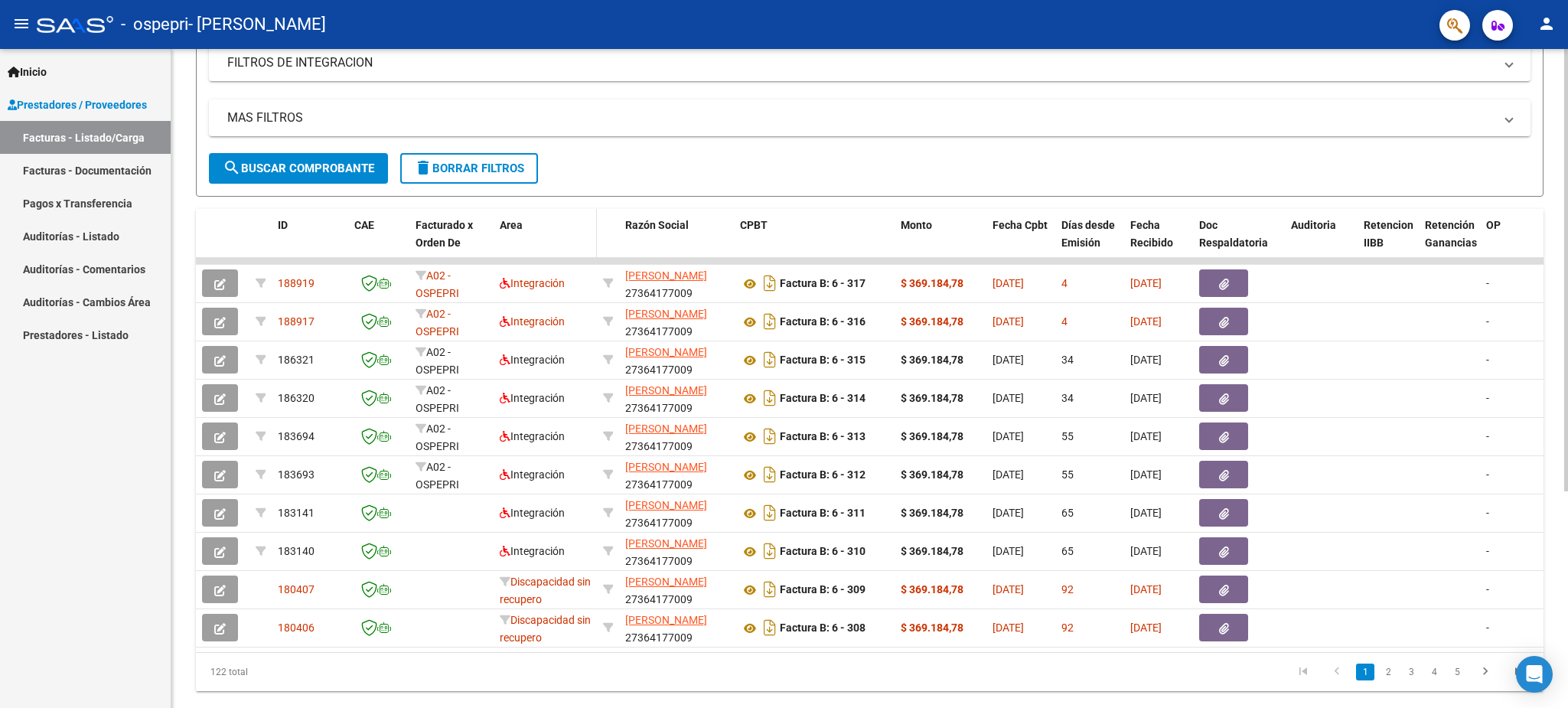
scroll to position [322, 0]
